Goal: Task Accomplishment & Management: Manage account settings

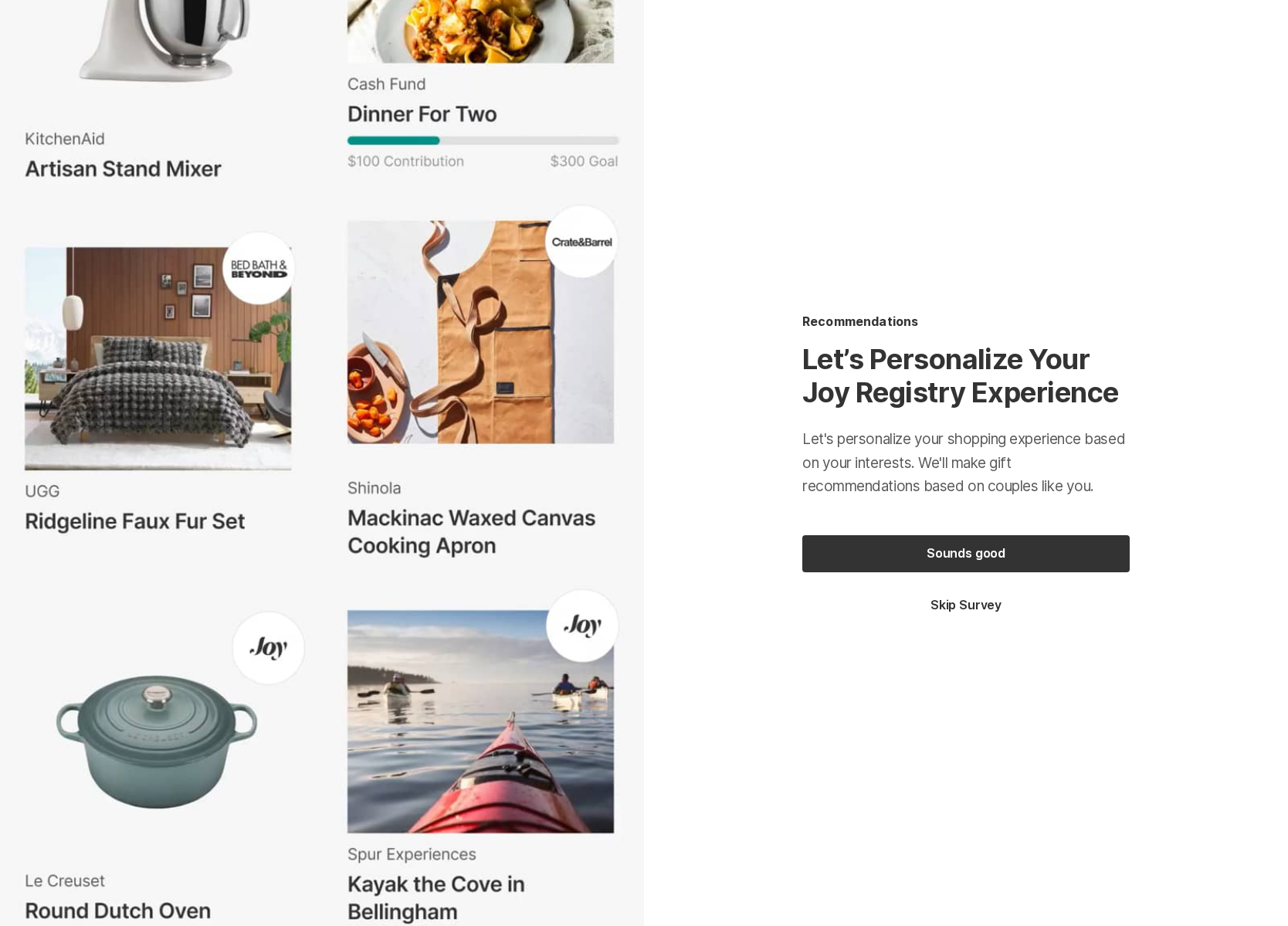
click at [972, 601] on button "Skip Survey" at bounding box center [966, 605] width 328 height 17
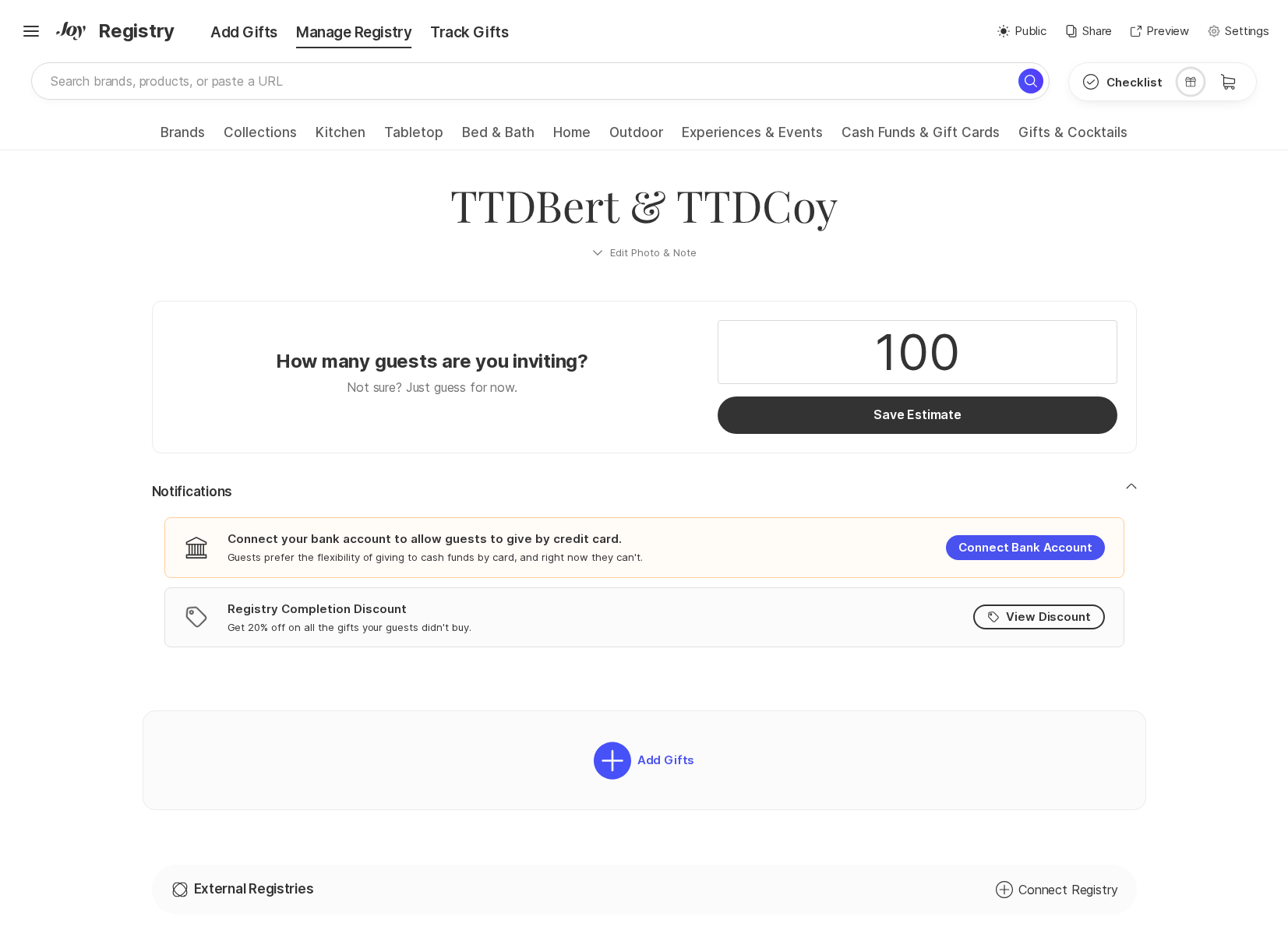
click at [163, 36] on span "Registry" at bounding box center [136, 31] width 77 height 28
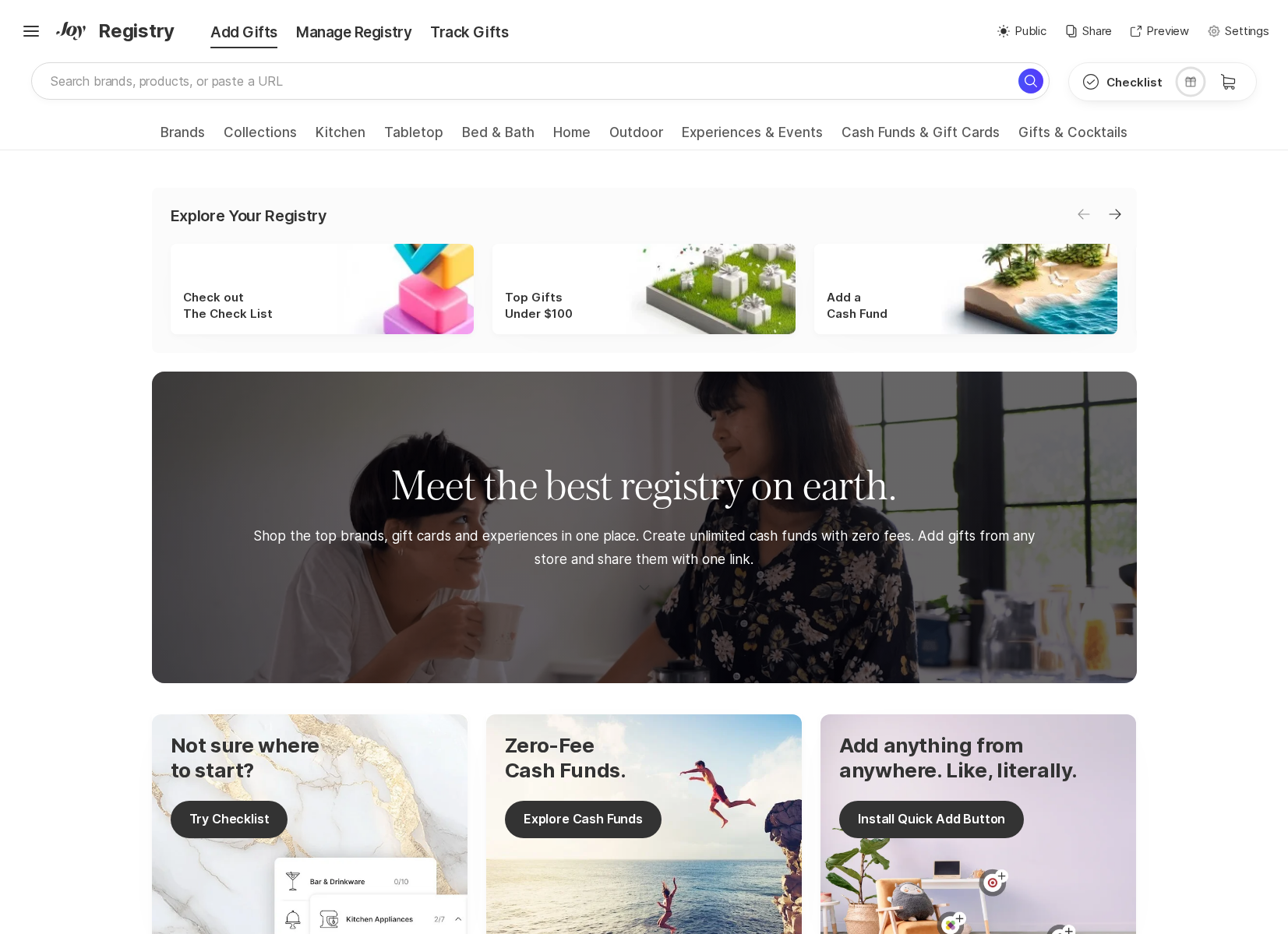
click at [729, 29] on div "✨ Link copied! Share it with gift givers so they can shop in one place! Sun Pub…" at bounding box center [896, 32] width 747 height 18
